Goal: Information Seeking & Learning: Learn about a topic

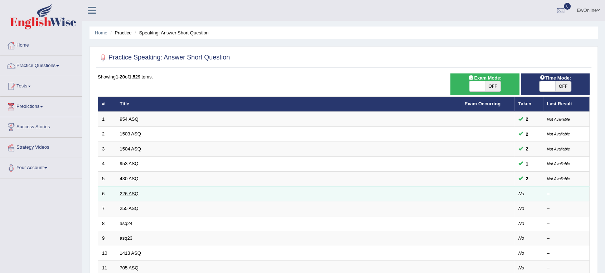
click at [129, 192] on link "226 ASQ" at bounding box center [129, 193] width 19 height 5
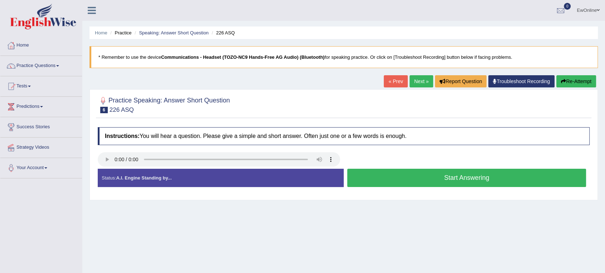
click at [458, 179] on button "Start Answering" at bounding box center [466, 178] width 239 height 18
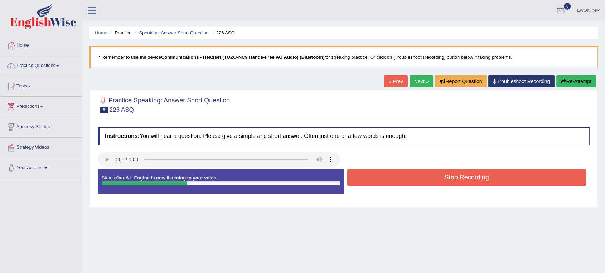
click at [457, 177] on button "Stop Recording" at bounding box center [466, 177] width 239 height 16
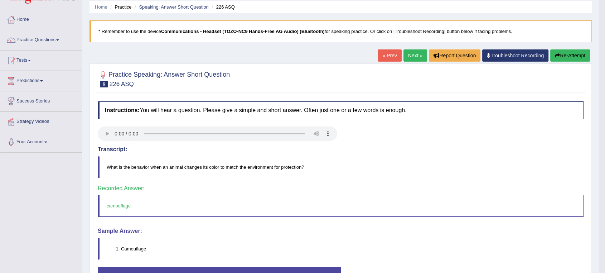
scroll to position [40, 0]
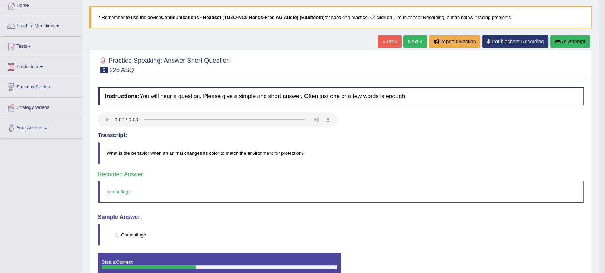
click at [409, 41] on link "Next »" at bounding box center [416, 41] width 24 height 12
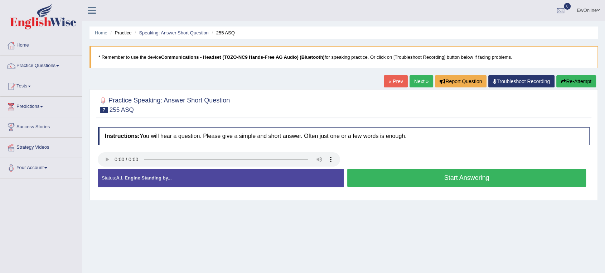
click at [457, 177] on button "Start Answering" at bounding box center [466, 178] width 239 height 18
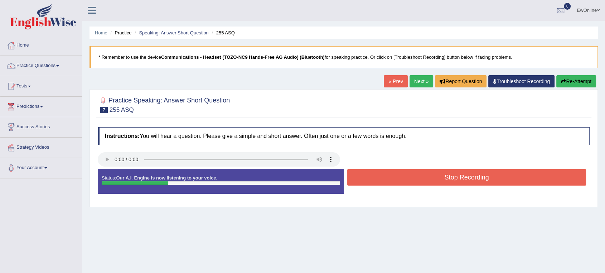
click at [454, 177] on button "Stop Recording" at bounding box center [466, 177] width 239 height 16
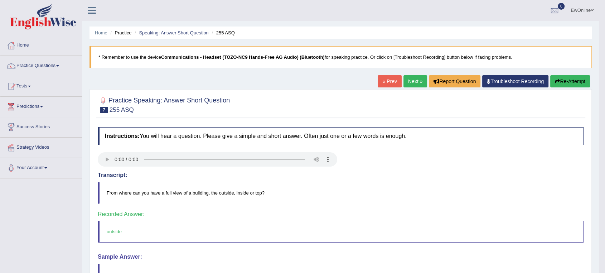
click at [418, 78] on link "Next »" at bounding box center [416, 81] width 24 height 12
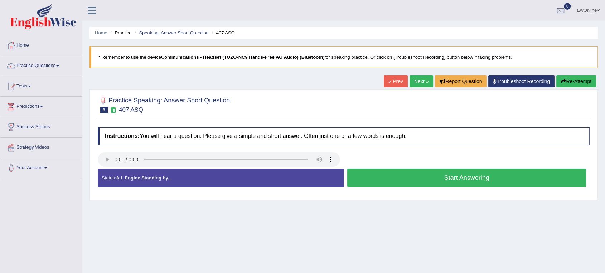
click at [449, 181] on button "Start Answering" at bounding box center [466, 178] width 239 height 18
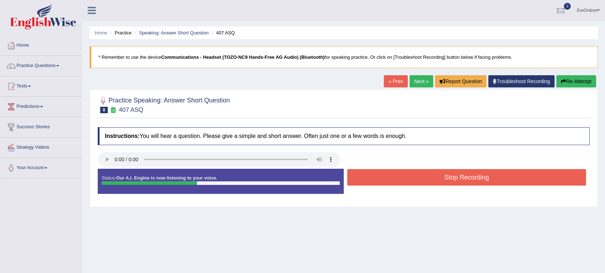
click at [436, 177] on button "Stop Recording" at bounding box center [466, 177] width 239 height 16
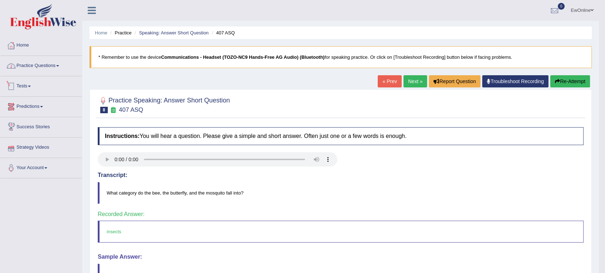
click at [33, 67] on link "Practice Questions" at bounding box center [41, 65] width 82 height 18
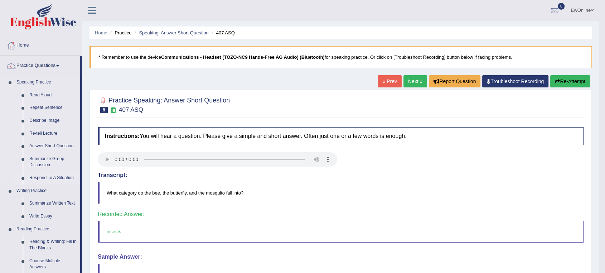
click at [42, 176] on link "Respond To A Situation" at bounding box center [53, 178] width 54 height 13
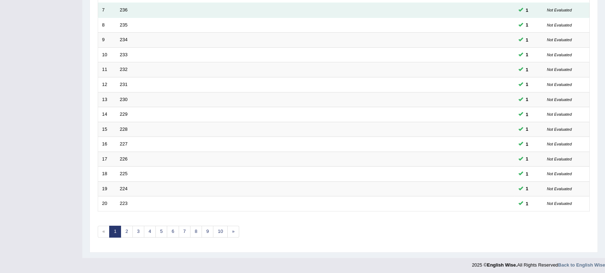
scroll to position [199, 0]
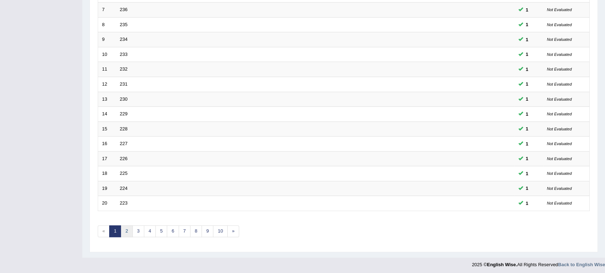
click at [129, 231] on link "2" at bounding box center [127, 231] width 12 height 12
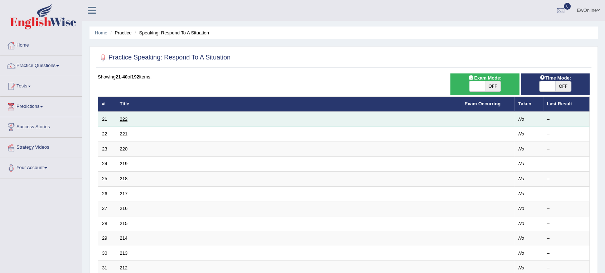
click at [123, 119] on link "222" at bounding box center [124, 118] width 8 height 5
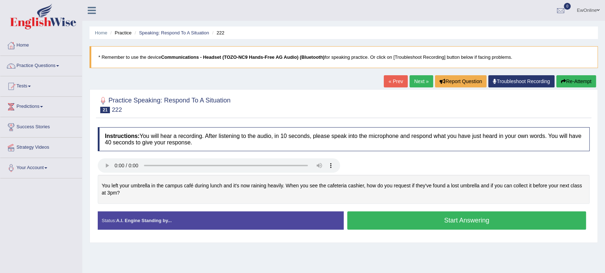
click at [471, 222] on button "Start Answering" at bounding box center [466, 220] width 239 height 18
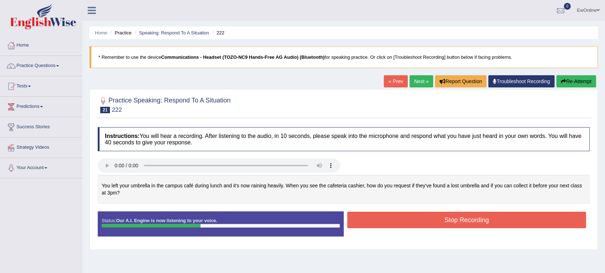
click at [455, 221] on button "Stop Recording" at bounding box center [466, 220] width 239 height 16
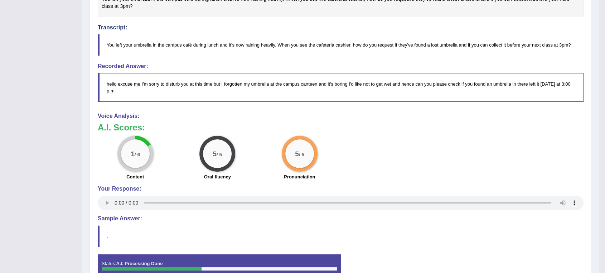
scroll to position [207, 0]
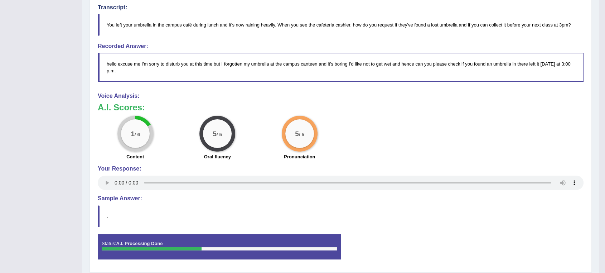
click at [121, 199] on h4 "Sample Answer:" at bounding box center [341, 198] width 486 height 6
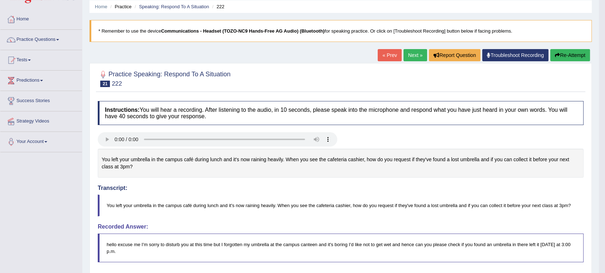
scroll to position [40, 0]
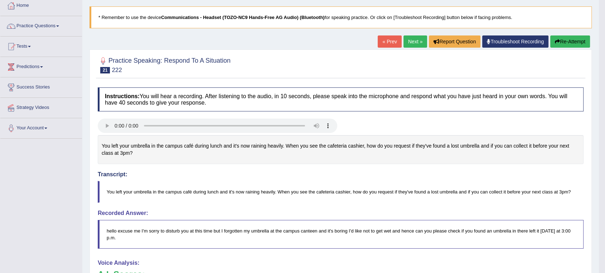
click at [572, 44] on button "Re-Attempt" at bounding box center [570, 41] width 40 height 12
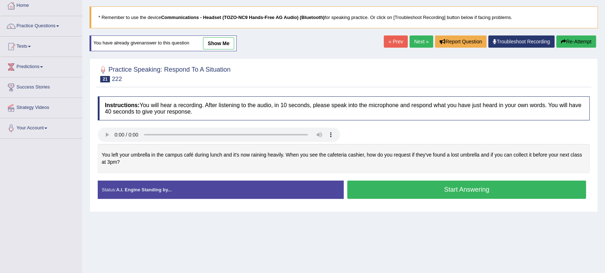
click at [457, 190] on button "Start Answering" at bounding box center [466, 189] width 239 height 18
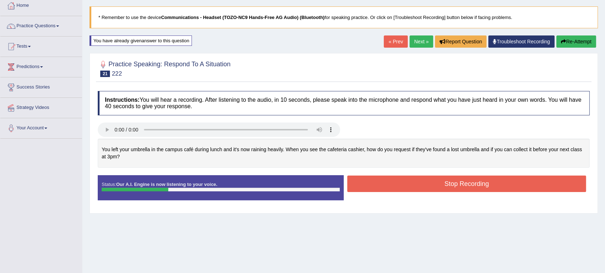
click at [569, 40] on button "Re-Attempt" at bounding box center [576, 41] width 40 height 12
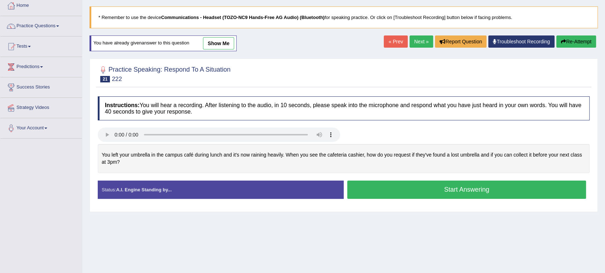
click at [457, 192] on button "Start Answering" at bounding box center [466, 189] width 239 height 18
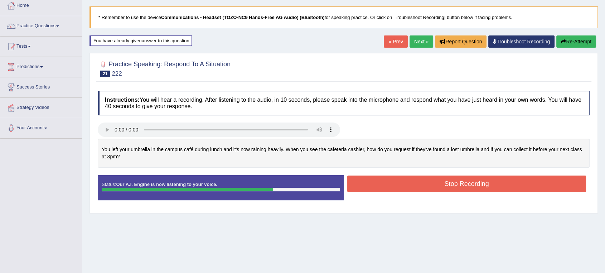
click at [436, 188] on button "Stop Recording" at bounding box center [466, 183] width 239 height 16
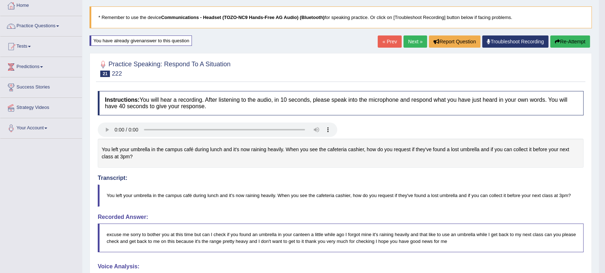
click at [318, 261] on div "Instructions: You will hear a recording. After listening to the audio, in 10 se…" at bounding box center [340, 263] width 489 height 352
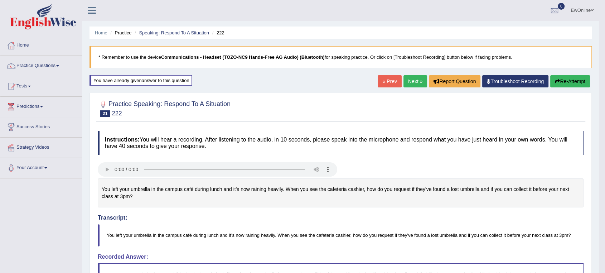
click at [412, 81] on link "Next »" at bounding box center [416, 81] width 24 height 12
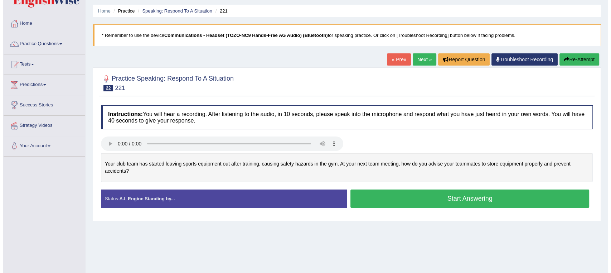
scroll to position [40, 0]
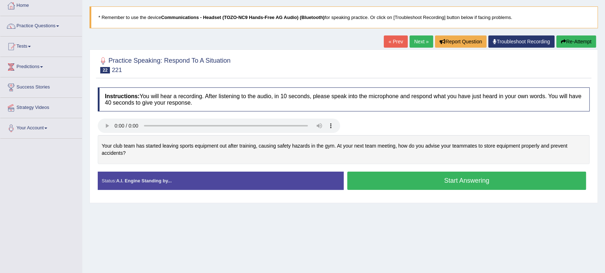
click at [449, 181] on button "Start Answering" at bounding box center [466, 181] width 239 height 18
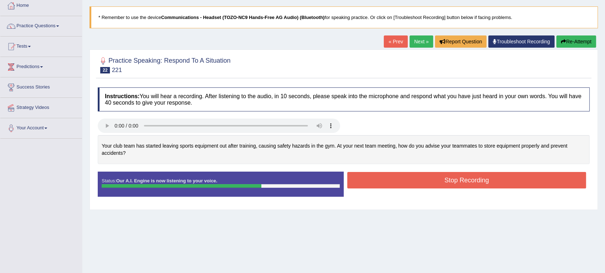
click at [449, 181] on button "Stop Recording" at bounding box center [466, 180] width 239 height 16
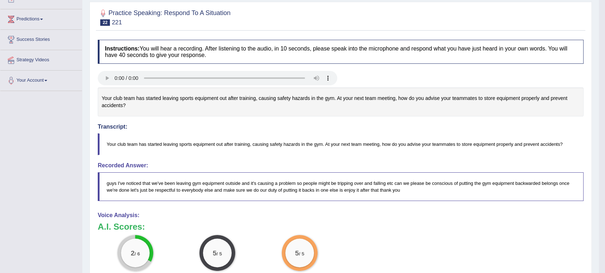
scroll to position [0, 0]
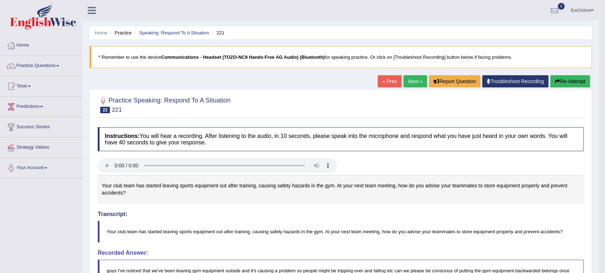
click at [411, 82] on link "Next »" at bounding box center [416, 81] width 24 height 12
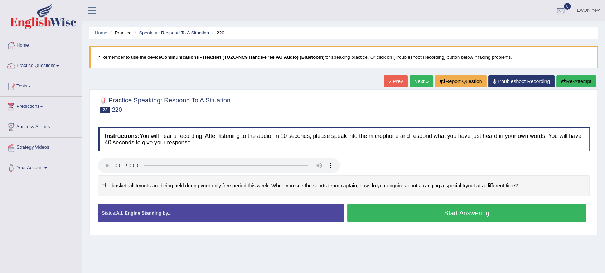
click at [465, 214] on button "Start Answering" at bounding box center [466, 213] width 239 height 18
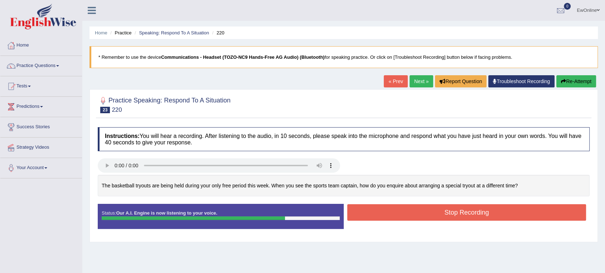
click at [468, 215] on button "Stop Recording" at bounding box center [466, 212] width 239 height 16
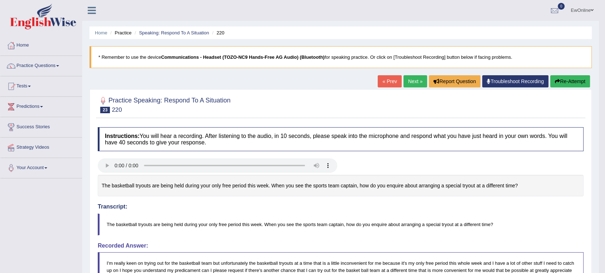
click at [412, 82] on link "Next »" at bounding box center [416, 81] width 24 height 12
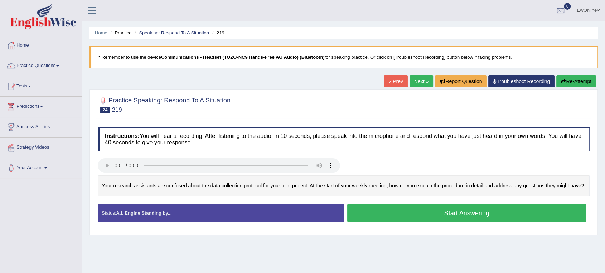
click at [467, 214] on button "Start Answering" at bounding box center [466, 213] width 239 height 18
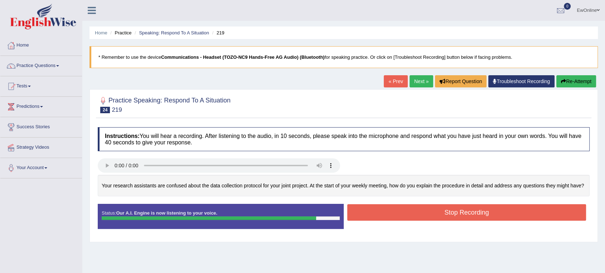
click at [463, 217] on button "Stop Recording" at bounding box center [466, 212] width 239 height 16
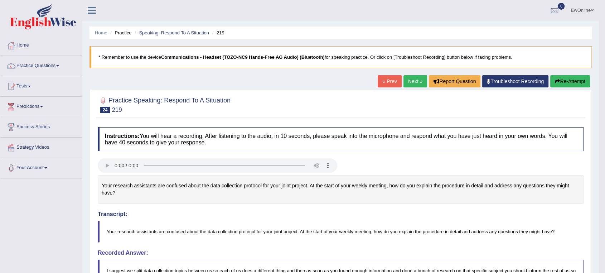
click at [418, 81] on link "Next »" at bounding box center [416, 81] width 24 height 12
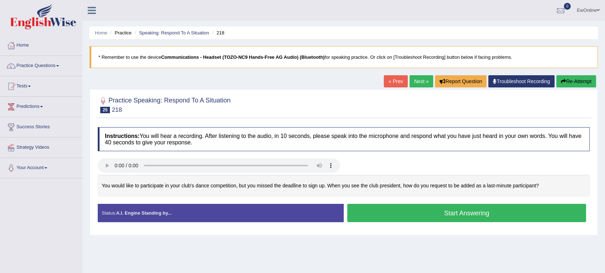
click at [464, 216] on button "Start Answering" at bounding box center [466, 213] width 239 height 18
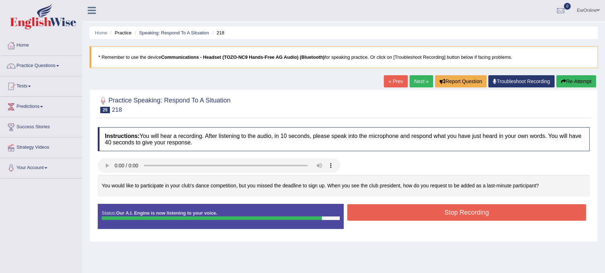
click at [455, 217] on button "Stop Recording" at bounding box center [466, 212] width 239 height 16
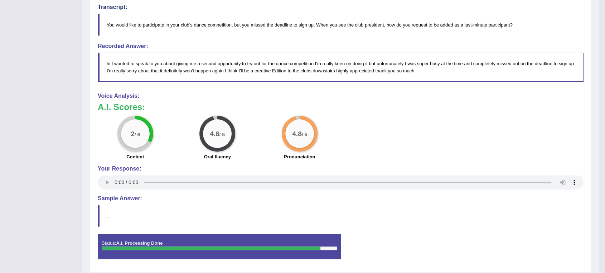
scroll to position [40, 0]
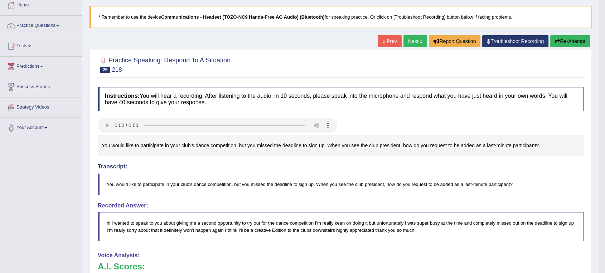
click at [412, 41] on link "Next »" at bounding box center [416, 41] width 24 height 12
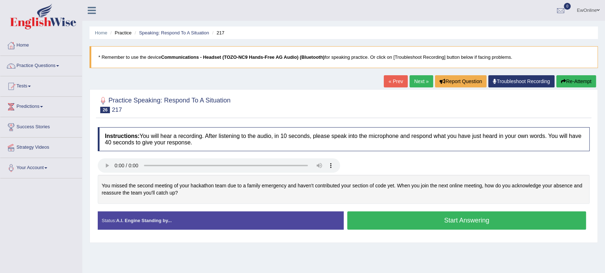
click at [459, 221] on button "Start Answering" at bounding box center [466, 220] width 239 height 18
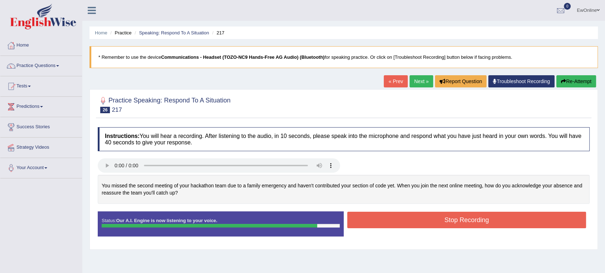
click at [459, 221] on button "Stop Recording" at bounding box center [466, 220] width 239 height 16
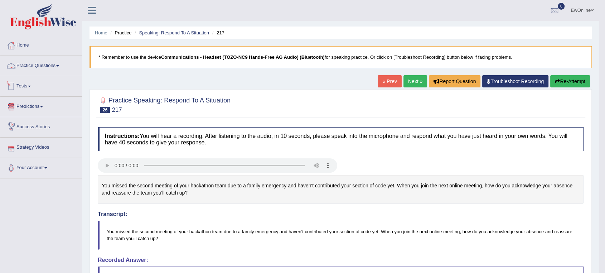
click at [51, 66] on link "Practice Questions" at bounding box center [41, 65] width 82 height 18
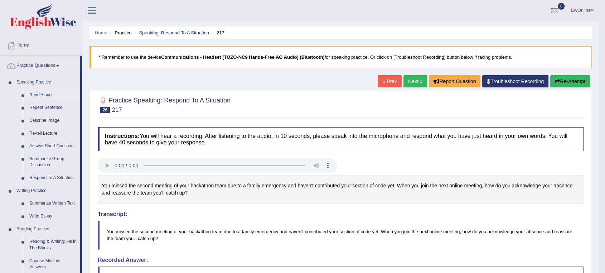
click at [42, 95] on link "Read Aloud" at bounding box center [53, 95] width 54 height 13
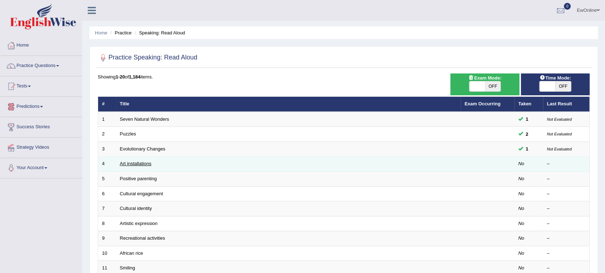
click at [144, 163] on link "Art installations" at bounding box center [136, 163] width 32 height 5
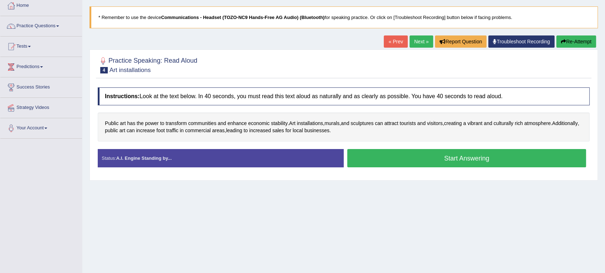
scroll to position [79, 0]
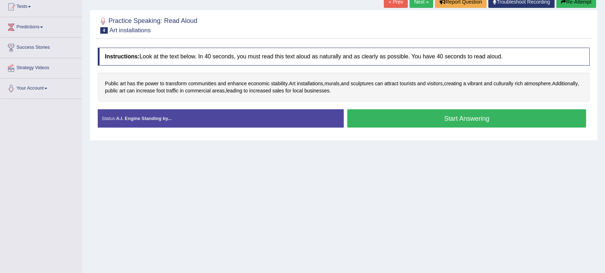
click at [463, 120] on button "Start Answering" at bounding box center [466, 118] width 239 height 18
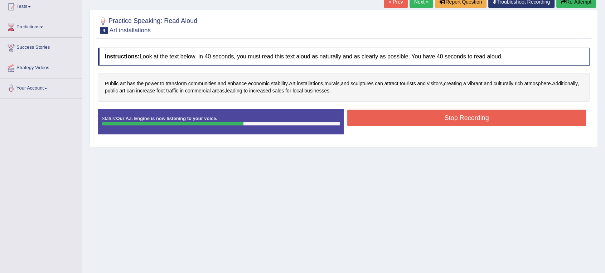
click at [435, 122] on button "Stop Recording" at bounding box center [466, 118] width 239 height 16
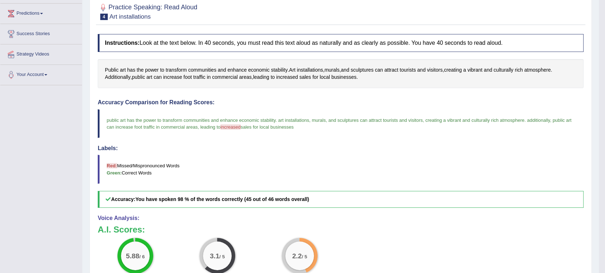
scroll to position [0, 0]
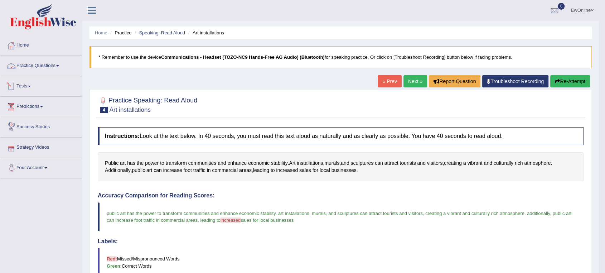
click at [38, 66] on link "Practice Questions" at bounding box center [41, 65] width 82 height 18
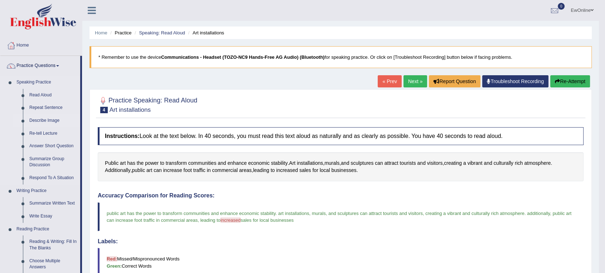
click at [35, 120] on link "Describe Image" at bounding box center [53, 120] width 54 height 13
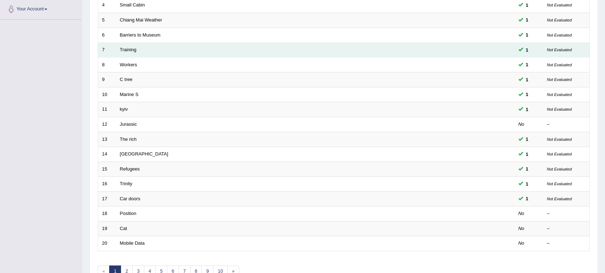
scroll to position [159, 0]
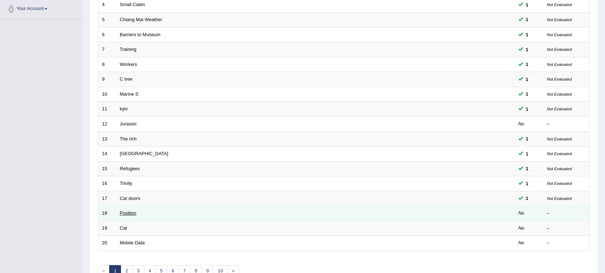
click at [133, 213] on link "Position" at bounding box center [128, 212] width 16 height 5
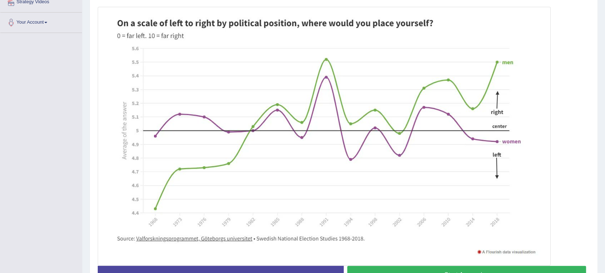
scroll to position [159, 0]
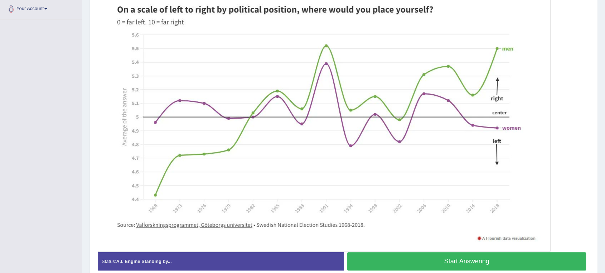
click at [455, 261] on button "Start Answering" at bounding box center [466, 261] width 239 height 18
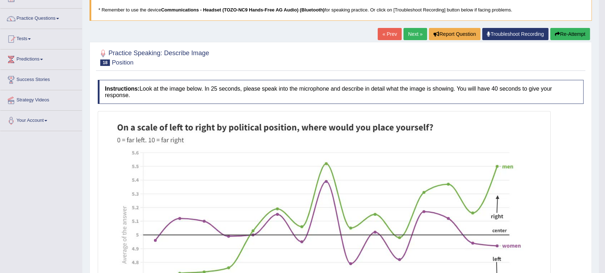
scroll to position [0, 0]
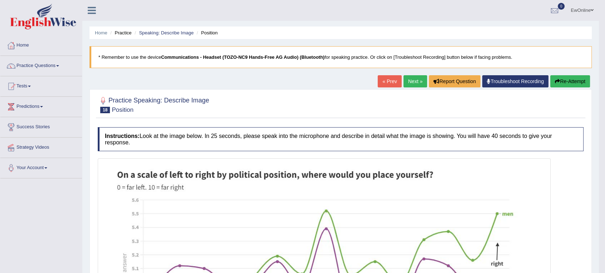
click at [407, 82] on link "Next »" at bounding box center [416, 81] width 24 height 12
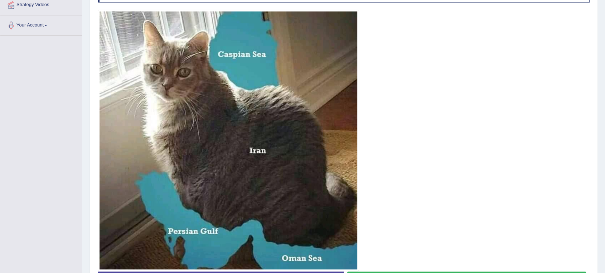
scroll to position [156, 0]
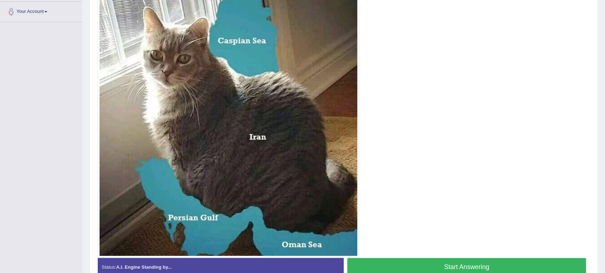
click at [455, 261] on button "Start Answering" at bounding box center [466, 267] width 239 height 18
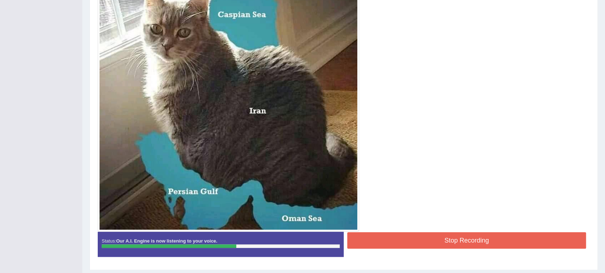
scroll to position [196, 0]
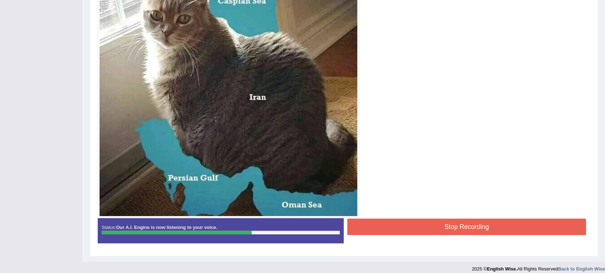
click at [452, 227] on button "Stop Recording" at bounding box center [466, 226] width 239 height 16
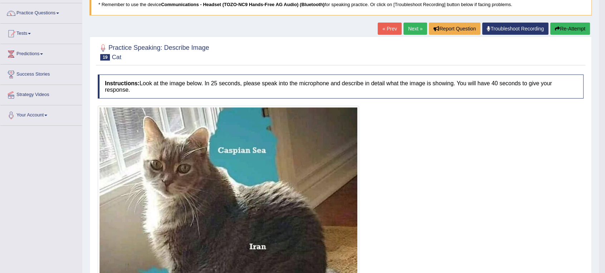
scroll to position [13, 0]
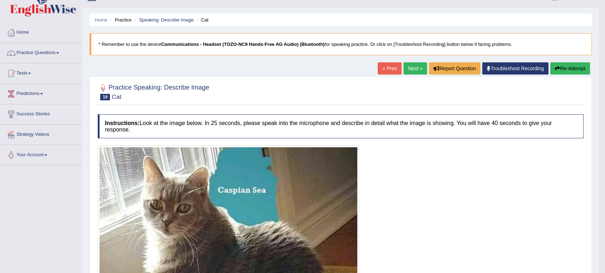
click at [406, 69] on link "Next »" at bounding box center [416, 68] width 24 height 12
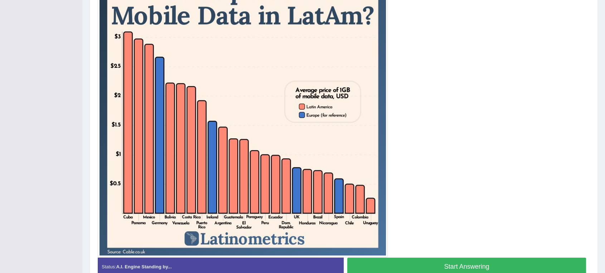
scroll to position [199, 0]
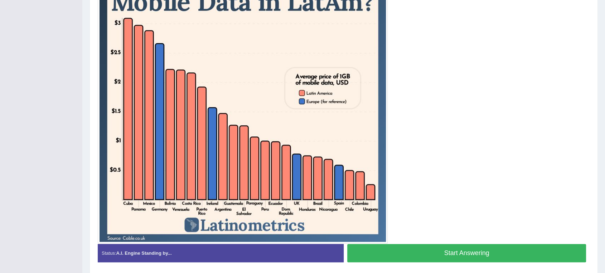
click at [463, 253] on button "Start Answering" at bounding box center [466, 253] width 239 height 18
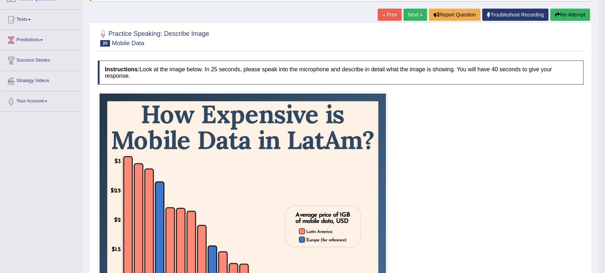
scroll to position [0, 0]
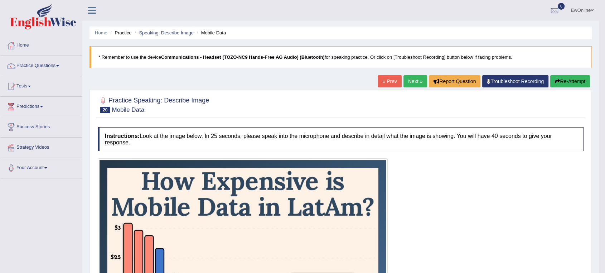
click at [415, 82] on link "Next »" at bounding box center [416, 81] width 24 height 12
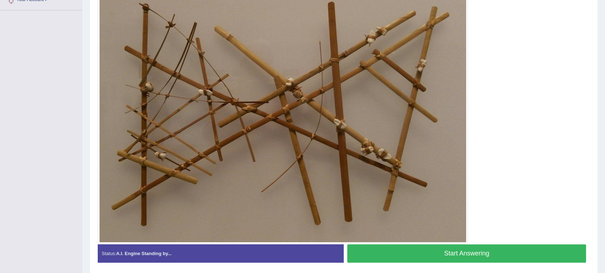
scroll to position [154, 0]
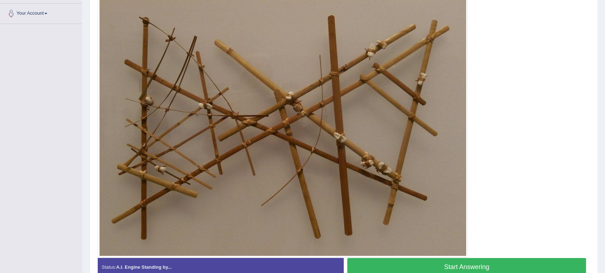
click at [451, 264] on button "Start Answering" at bounding box center [466, 267] width 239 height 18
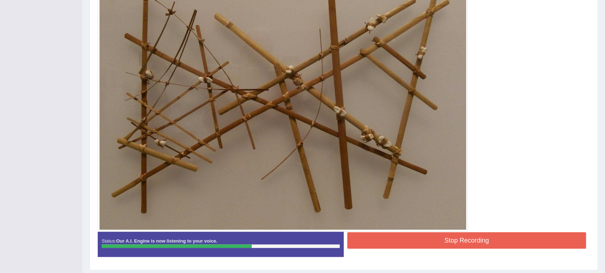
scroll to position [194, 0]
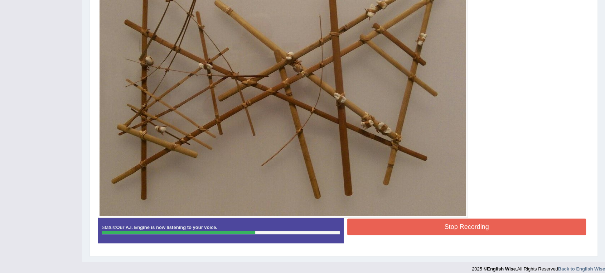
click at [445, 223] on button "Stop Recording" at bounding box center [466, 226] width 239 height 16
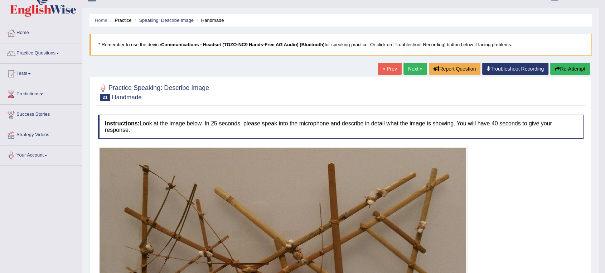
scroll to position [11, 0]
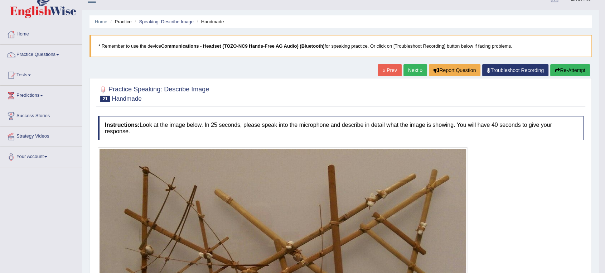
click at [411, 68] on link "Next »" at bounding box center [416, 70] width 24 height 12
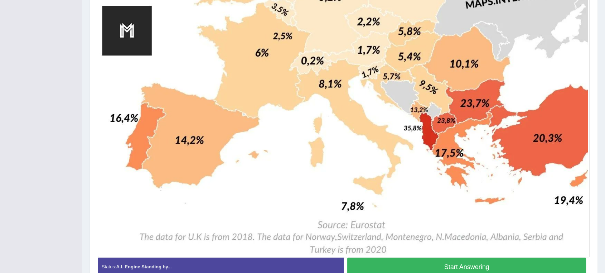
scroll to position [557, 0]
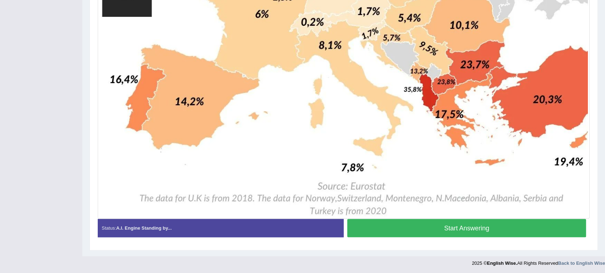
click at [463, 227] on button "Start Answering" at bounding box center [466, 228] width 239 height 18
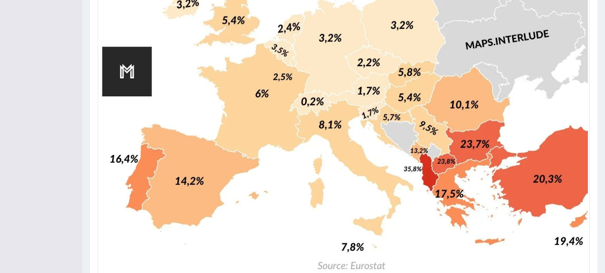
scroll to position [517, 0]
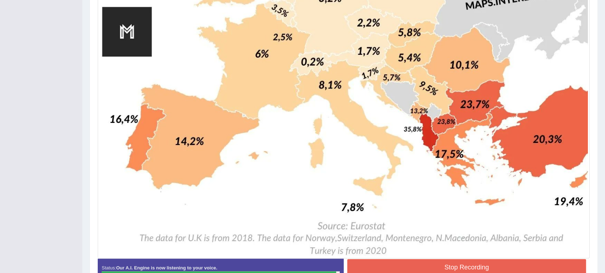
click at [462, 267] on button "Stop Recording" at bounding box center [466, 267] width 239 height 16
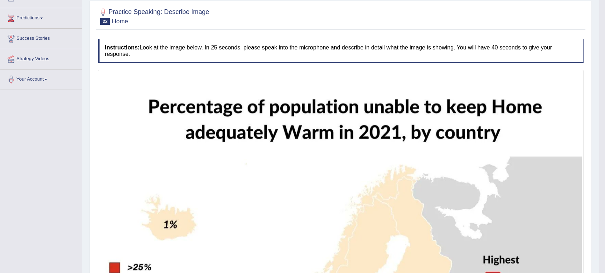
scroll to position [0, 0]
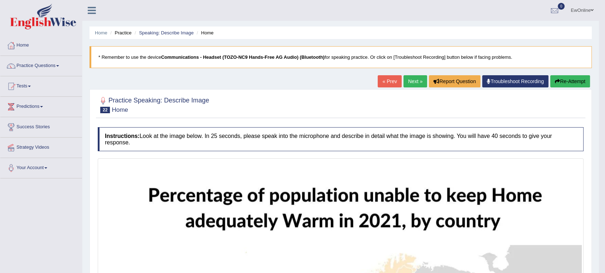
click at [563, 84] on button "Re-Attempt" at bounding box center [570, 81] width 40 height 12
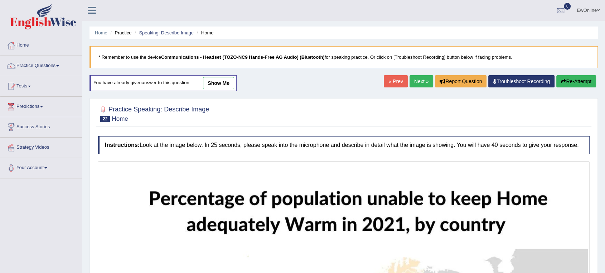
click at [415, 82] on link "Next »" at bounding box center [422, 81] width 24 height 12
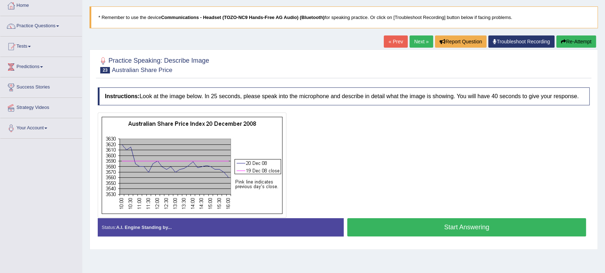
click at [464, 228] on button "Start Answering" at bounding box center [466, 227] width 239 height 18
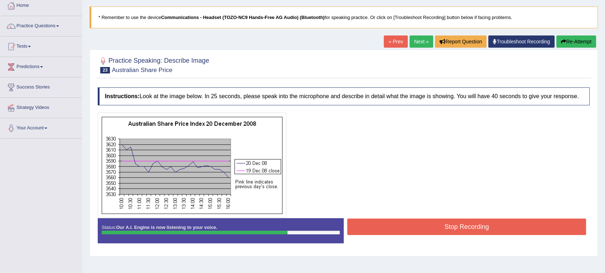
click at [448, 227] on button "Stop Recording" at bounding box center [466, 226] width 239 height 16
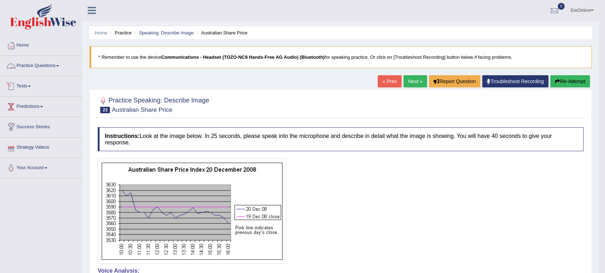
click at [42, 66] on link "Practice Questions" at bounding box center [41, 65] width 82 height 18
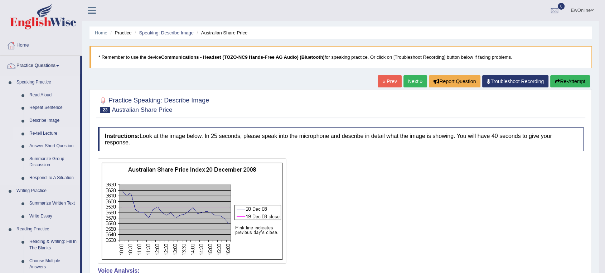
click at [47, 134] on link "Re-tell Lecture" at bounding box center [53, 133] width 54 height 13
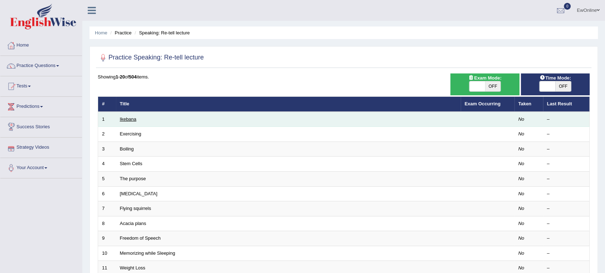
click at [129, 120] on link "Ikebana" at bounding box center [128, 118] width 16 height 5
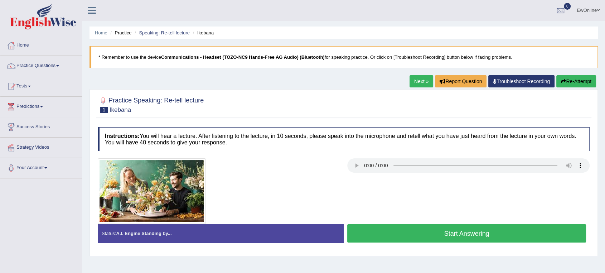
click at [459, 232] on button "Start Answering" at bounding box center [466, 233] width 239 height 18
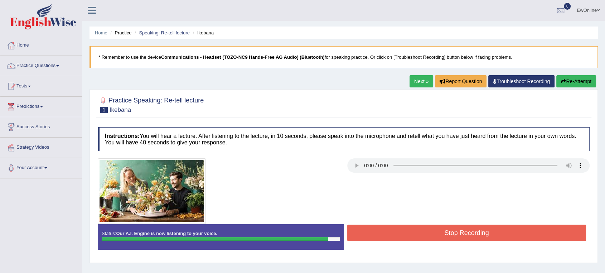
click at [460, 233] on button "Stop Recording" at bounding box center [466, 232] width 239 height 16
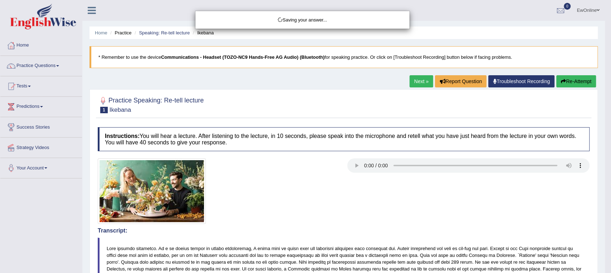
click at [401, 211] on div "Saving your answer..." at bounding box center [305, 136] width 611 height 273
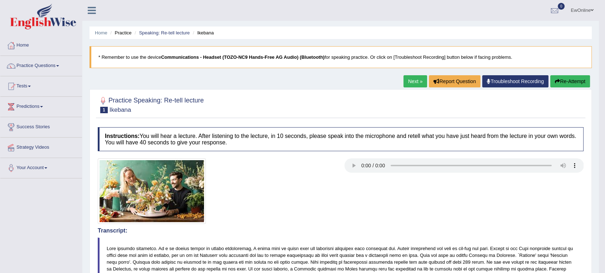
click at [412, 82] on link "Next »" at bounding box center [416, 81] width 24 height 12
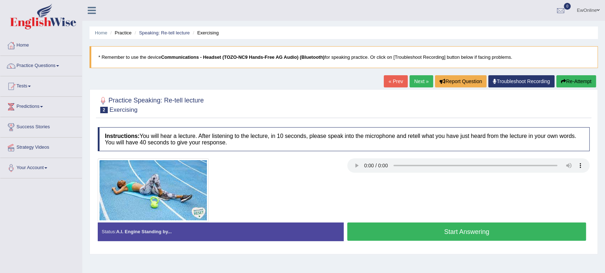
scroll to position [40, 0]
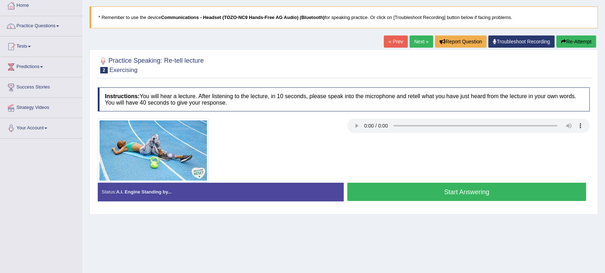
click at [461, 194] on button "Start Answering" at bounding box center [466, 192] width 239 height 18
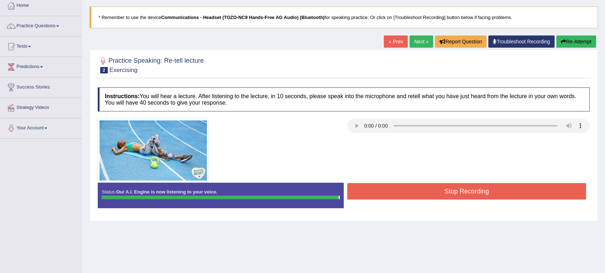
drag, startPoint x: 461, startPoint y: 195, endPoint x: 462, endPoint y: 224, distance: 29.4
click at [462, 224] on div "Home Practice Speaking: Re-tell lecture Exercising * Remember to use the device…" at bounding box center [343, 139] width 523 height 358
click at [461, 192] on button "Stop Recording" at bounding box center [466, 191] width 239 height 16
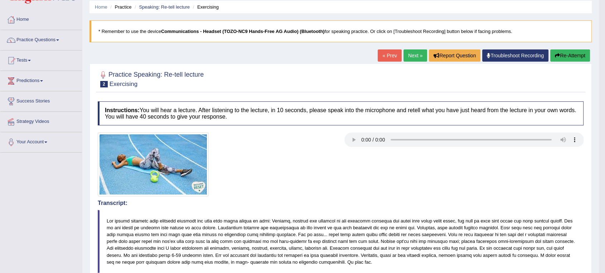
scroll to position [23, 0]
